Goal: Communication & Community: Answer question/provide support

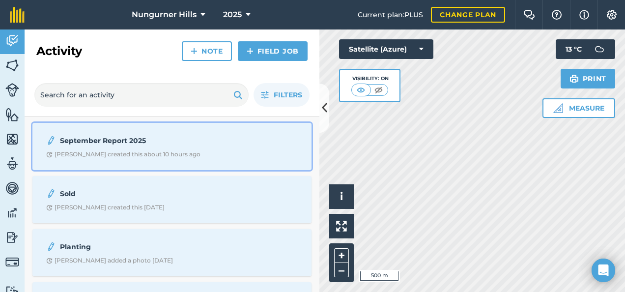
click at [83, 147] on div "September Report 2025 [PERSON_NAME] created this about 10 hours ago" at bounding box center [171, 146] width 267 height 35
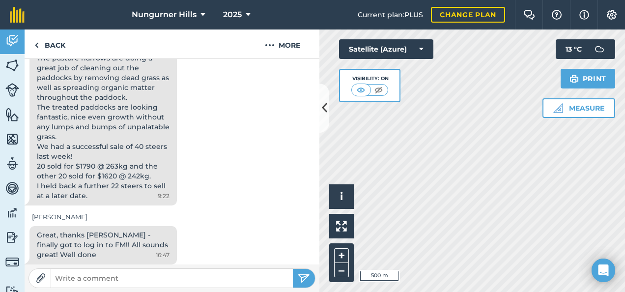
scroll to position [413, 0]
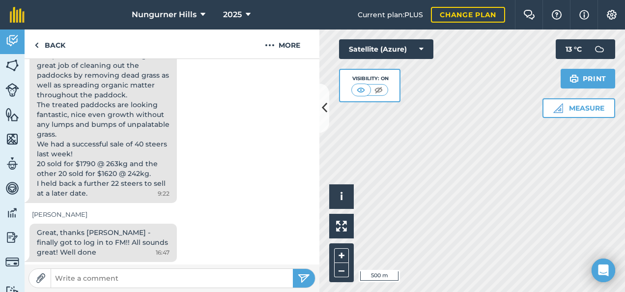
click at [98, 283] on input "text" at bounding box center [172, 278] width 242 height 14
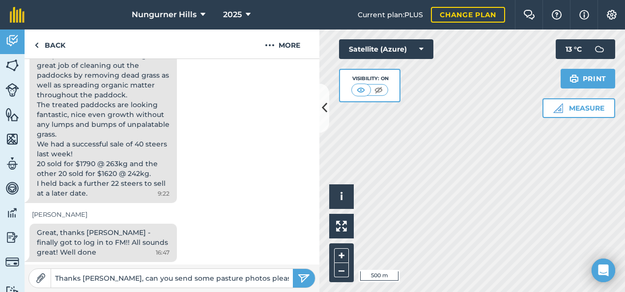
click at [285, 280] on input "Thanks [PERSON_NAME], can you send some pasture photos please. Cattle price is …" at bounding box center [172, 278] width 242 height 14
type input "Thanks [PERSON_NAME], can you send some pasture photos please. Cattle price is …"
click at [310, 284] on img "submit" at bounding box center [304, 278] width 12 height 12
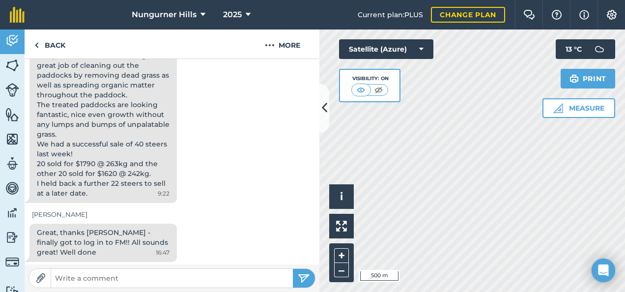
scroll to position [511, 0]
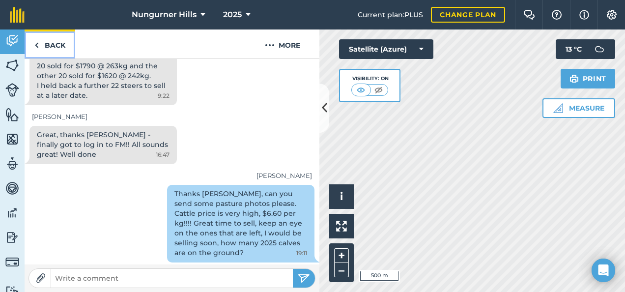
click at [59, 46] on link "Back" at bounding box center [50, 43] width 51 height 29
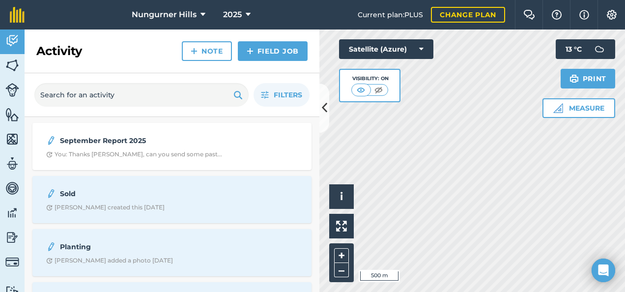
click at [10, 65] on img at bounding box center [12, 65] width 14 height 15
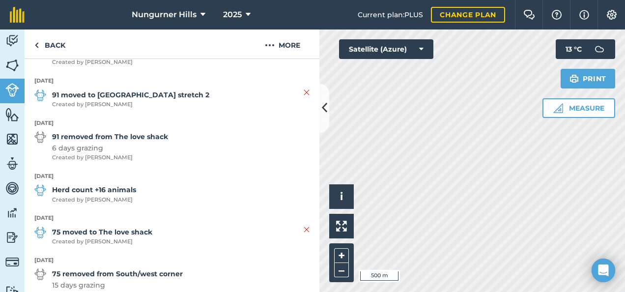
scroll to position [320, 0]
click at [435, 19] on img at bounding box center [612, 15] width 12 height 10
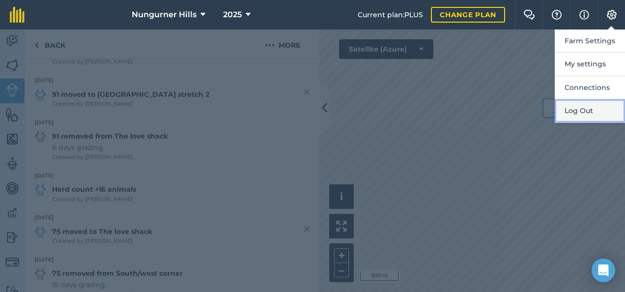
click at [435, 114] on button "Log Out" at bounding box center [590, 110] width 70 height 23
